Goal: Transaction & Acquisition: Purchase product/service

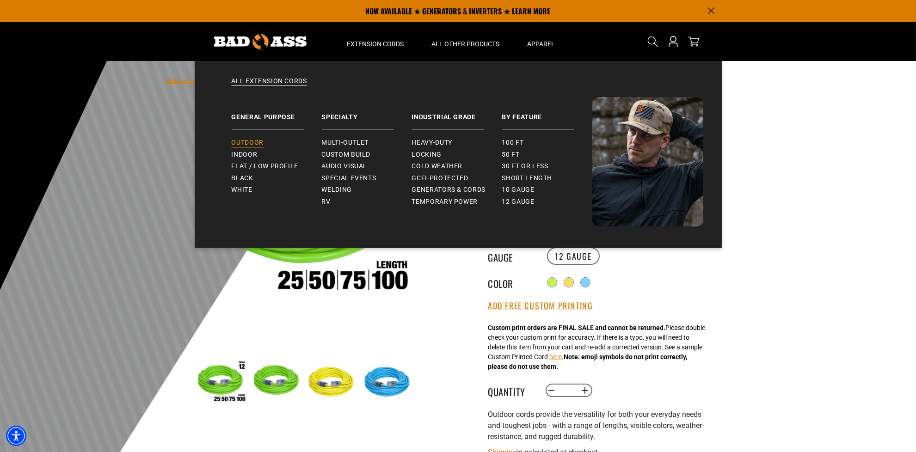
click at [247, 144] on span "Outdoor" at bounding box center [248, 143] width 32 height 8
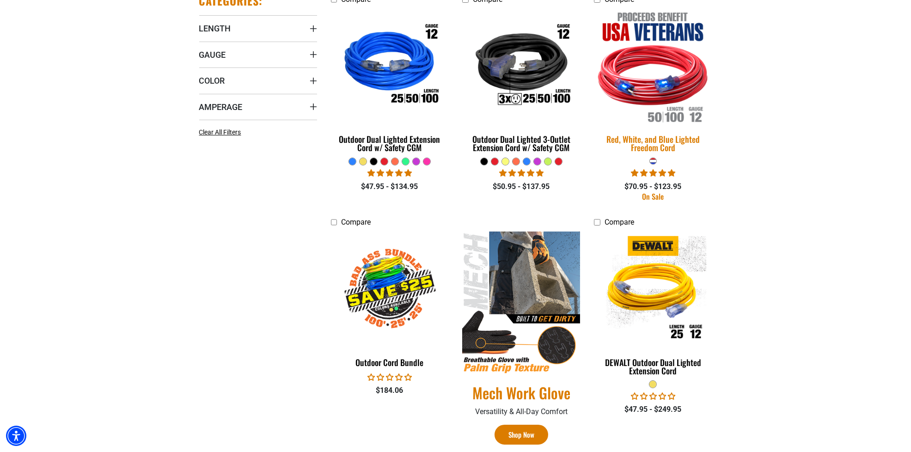
scroll to position [608, 0]
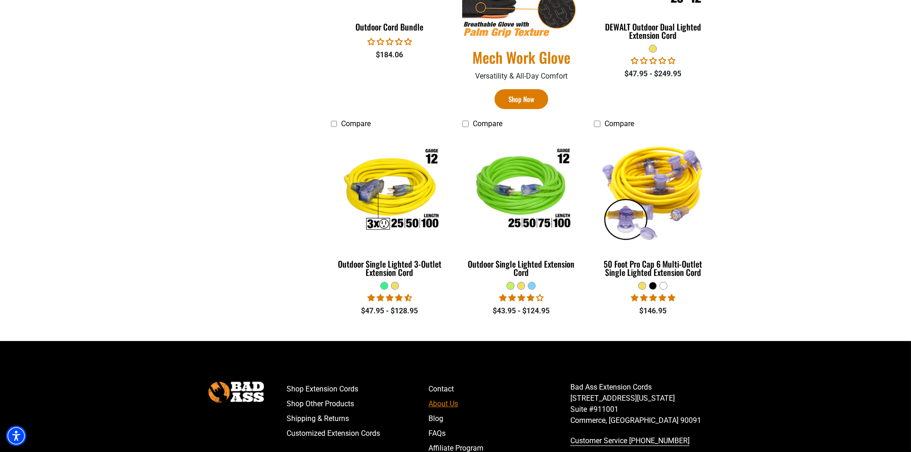
click at [444, 402] on link "About Us" at bounding box center [500, 404] width 142 height 15
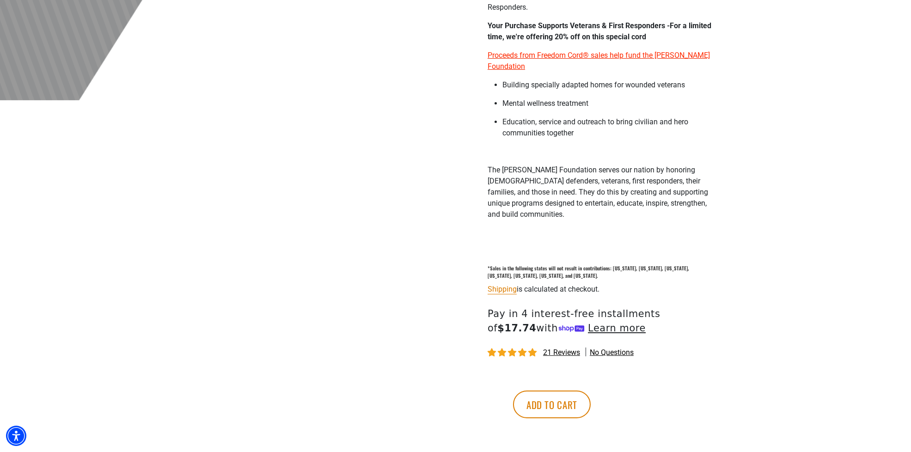
scroll to position [512, 0]
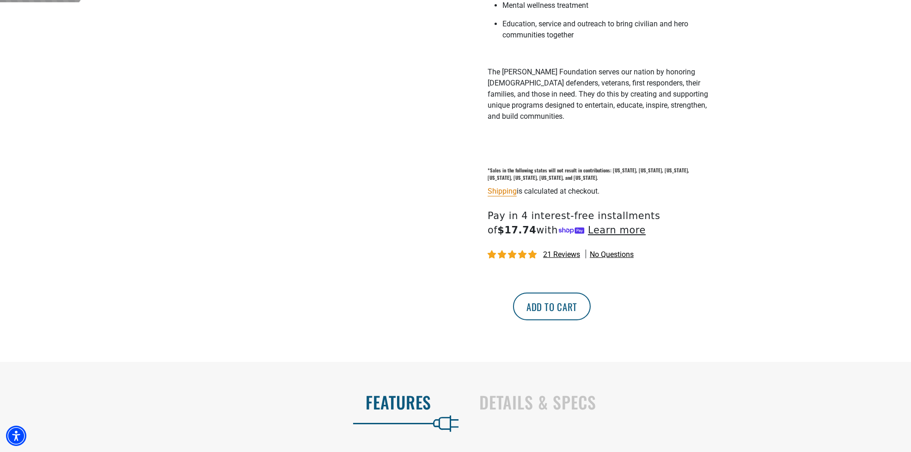
click at [591, 299] on button "Add to cart" at bounding box center [552, 307] width 78 height 28
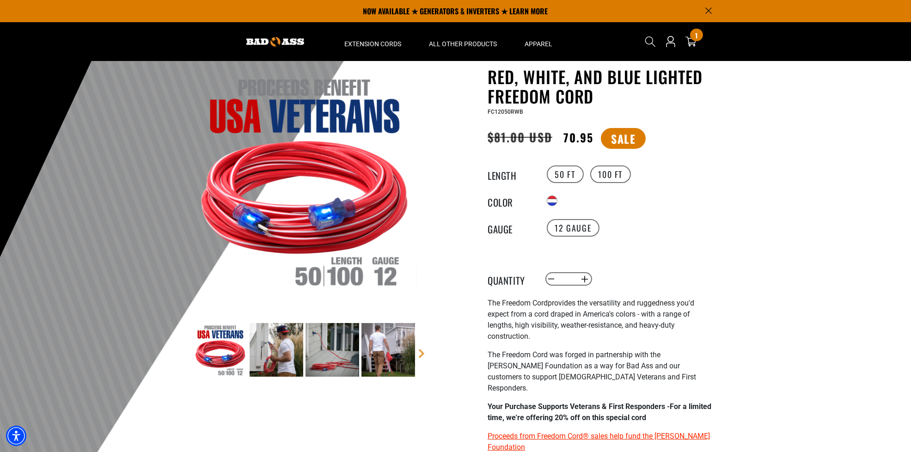
scroll to position [0, 0]
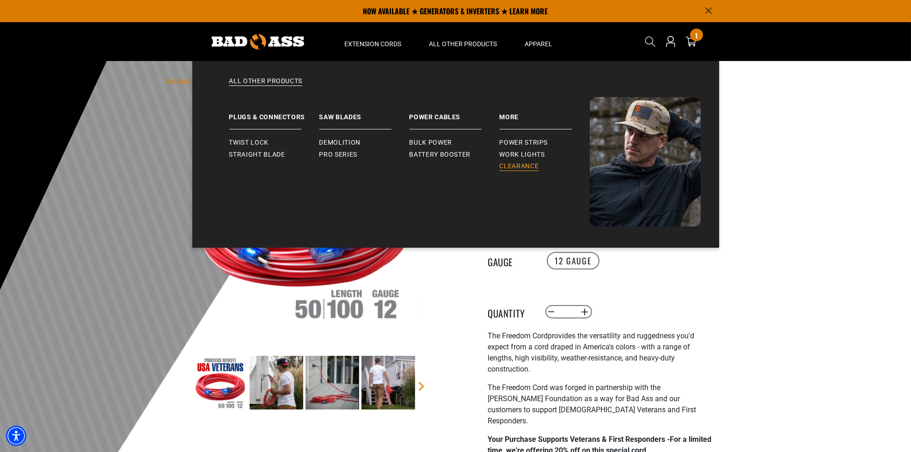
click at [514, 168] on span "Clearance" at bounding box center [519, 166] width 39 height 8
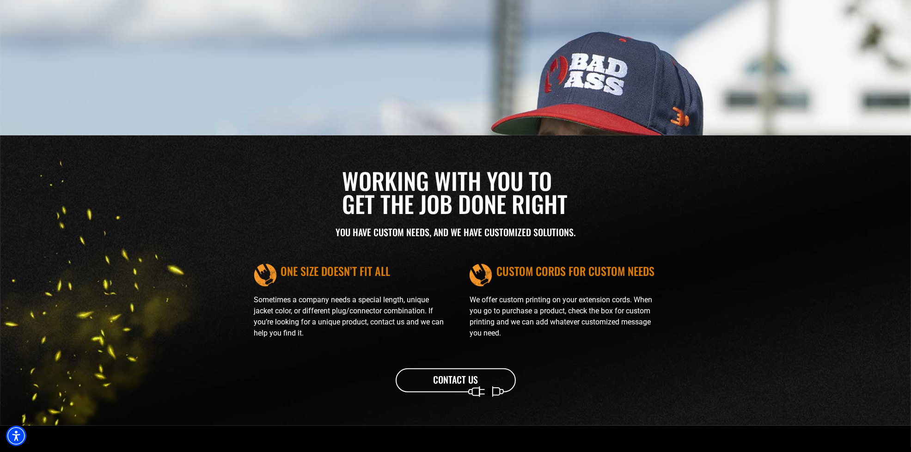
scroll to position [1040, 0]
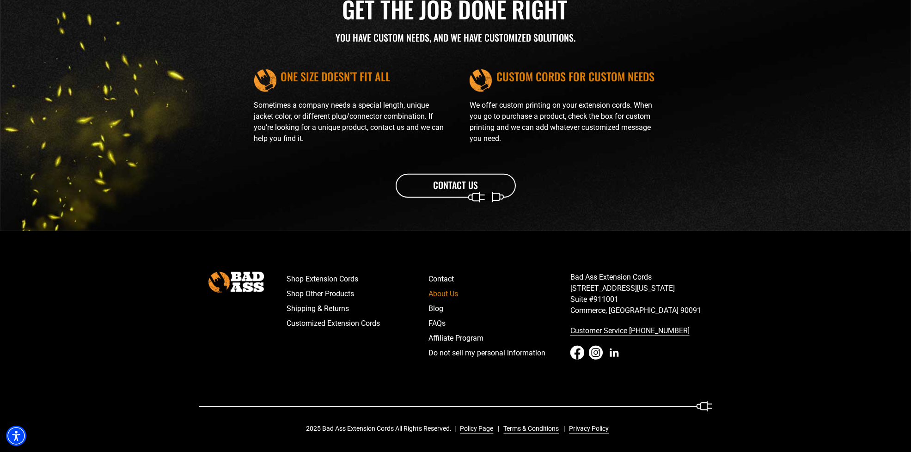
click at [613, 353] on icon "LinkedIn - open in a new tab" at bounding box center [615, 353] width 14 height 14
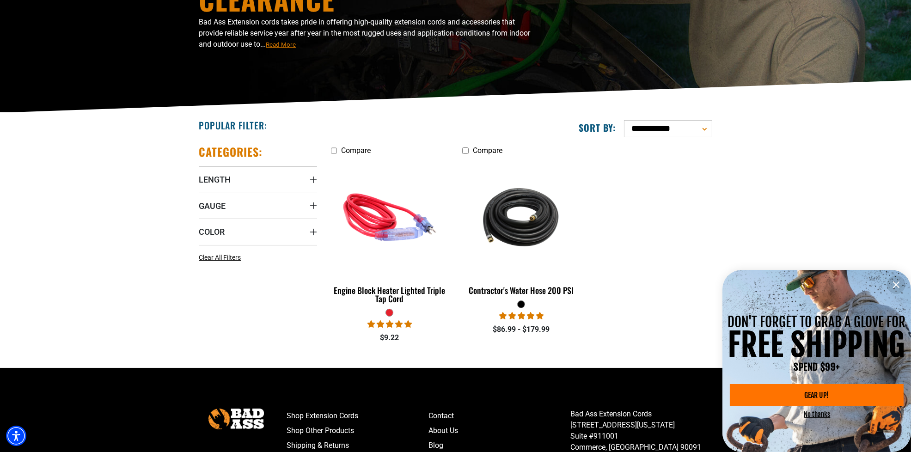
scroll to position [123, 0]
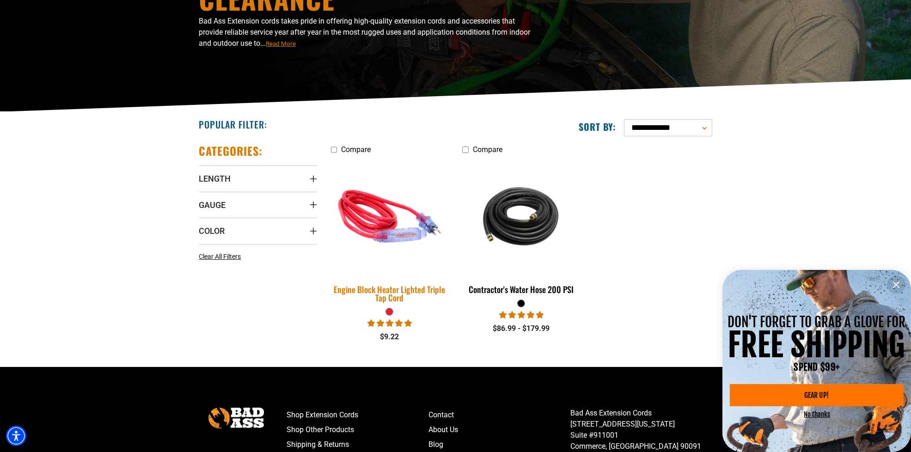
click at [362, 214] on img at bounding box center [389, 216] width 129 height 118
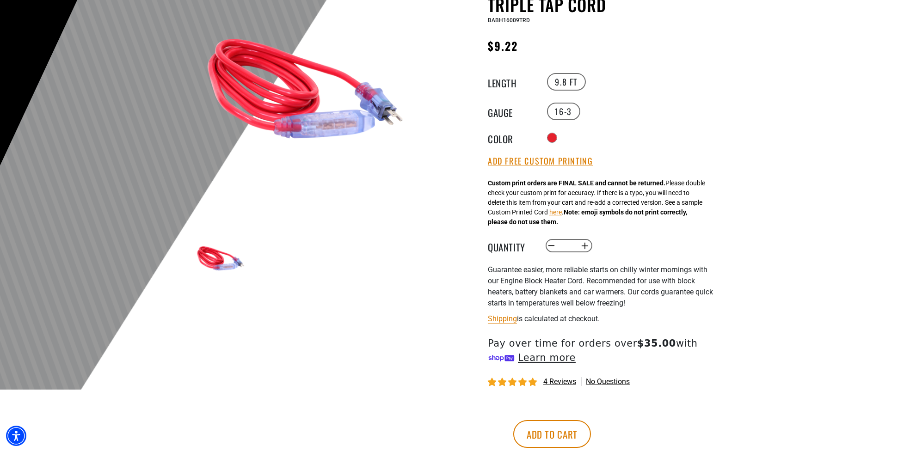
scroll to position [126, 0]
